Goal: Transaction & Acquisition: Purchase product/service

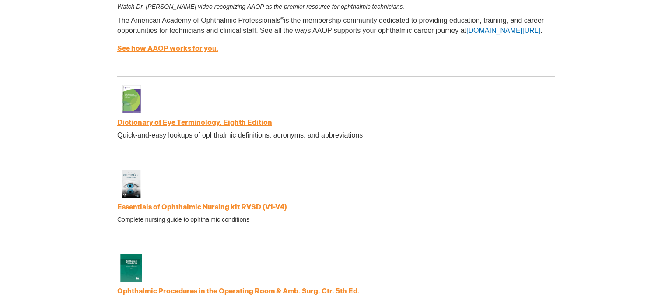
scroll to position [1524, 0]
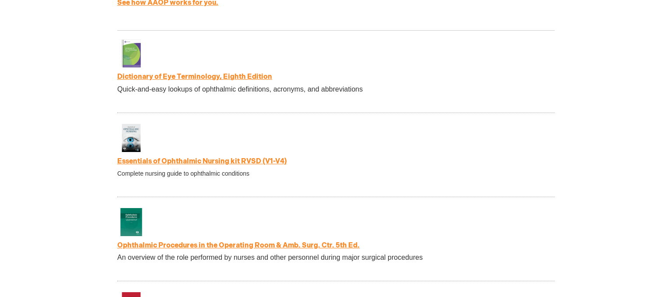
click at [180, 81] on link "Dictionary of Eye Terminology, Eighth Edition" at bounding box center [194, 77] width 155 height 8
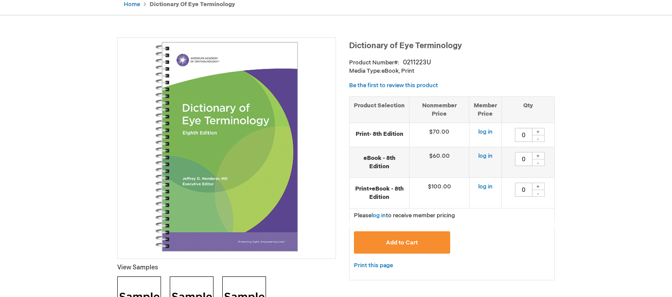
scroll to position [185, 0]
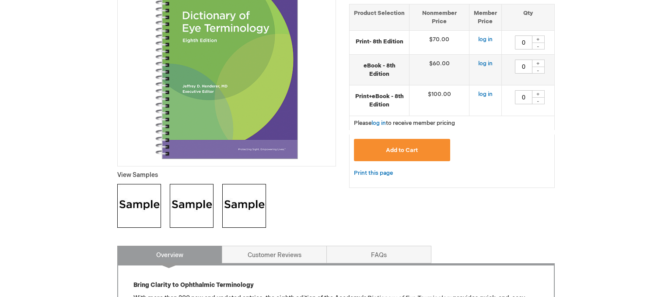
click at [141, 211] on img at bounding box center [139, 206] width 44 height 44
click at [196, 211] on img at bounding box center [192, 206] width 44 height 44
click at [242, 202] on img at bounding box center [244, 206] width 44 height 44
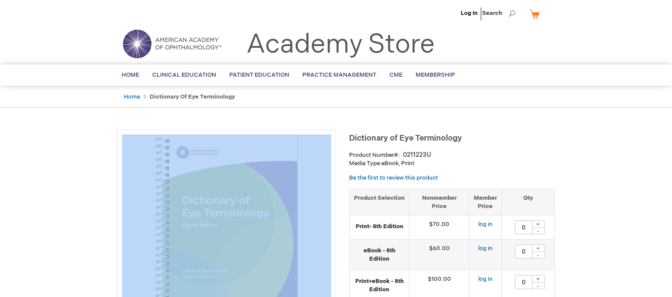
drag, startPoint x: 479, startPoint y: 138, endPoint x: 340, endPoint y: 137, distance: 139.1
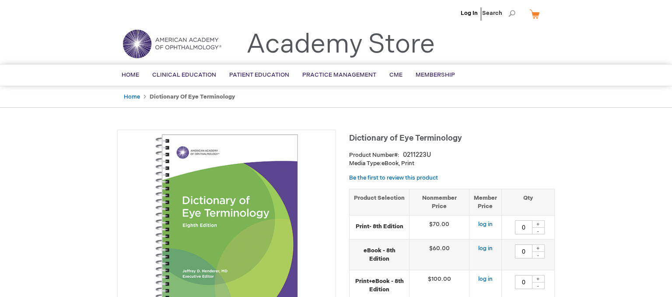
drag, startPoint x: 424, startPoint y: 161, endPoint x: 351, endPoint y: 136, distance: 76.9
click at [351, 136] on div "Dictionary of Eye Terminology Product Number 0211223U Media Type: eBook, Print …" at bounding box center [452, 255] width 206 height 252
copy div "Dictionary of Eye Terminology Product Number 0211223U Media Type: eBook, Print"
